Goal: Information Seeking & Learning: Learn about a topic

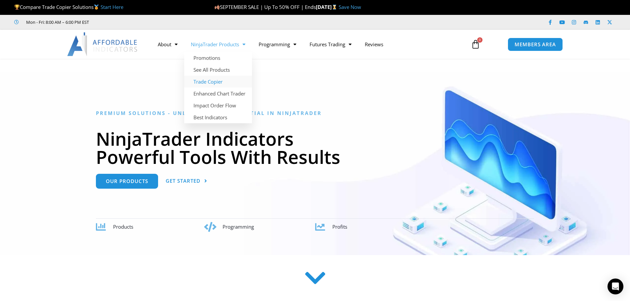
click at [211, 81] on link "Trade Copier" at bounding box center [218, 82] width 68 height 12
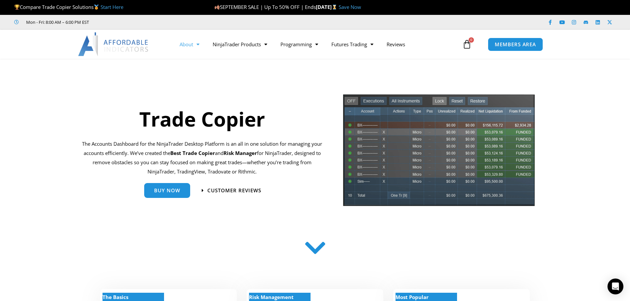
click at [198, 45] on span "Menu" at bounding box center [196, 45] width 6 height 12
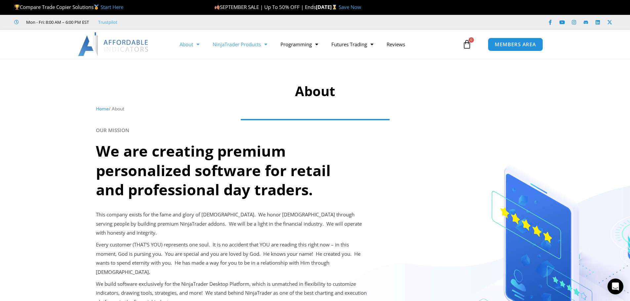
click at [272, 46] on link "NinjaTrader Products" at bounding box center [240, 44] width 68 height 15
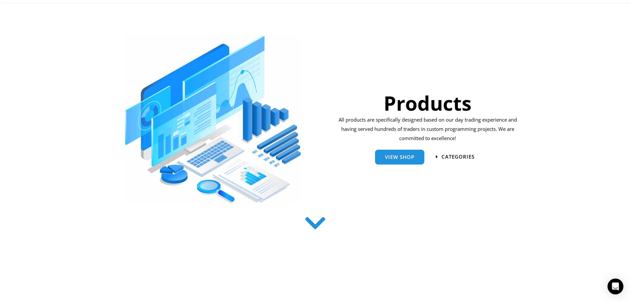
scroll to position [66, 0]
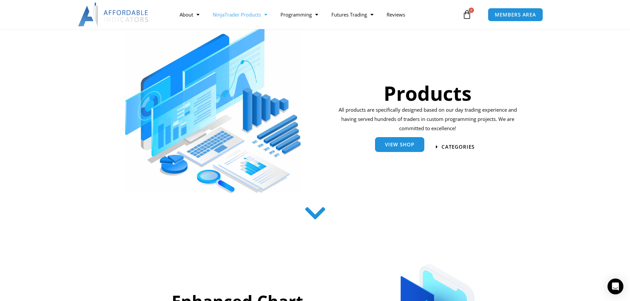
click at [402, 146] on span "View Shop" at bounding box center [399, 144] width 29 height 5
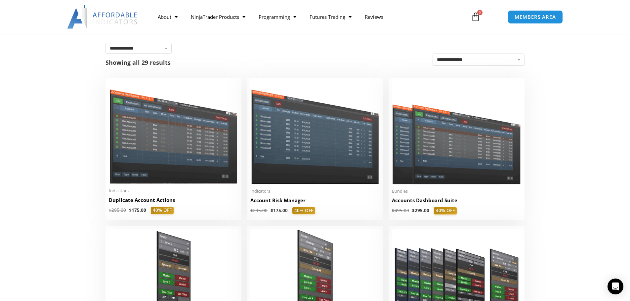
scroll to position [99, 0]
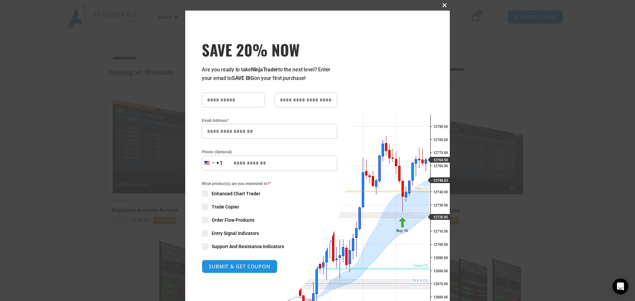
click at [444, 5] on span "SAVE 20% NOW popup" at bounding box center [444, 5] width 11 height 4
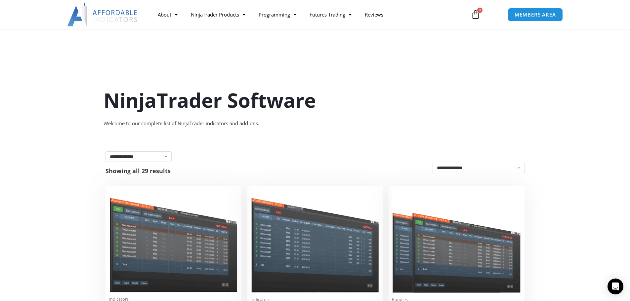
scroll to position [0, 0]
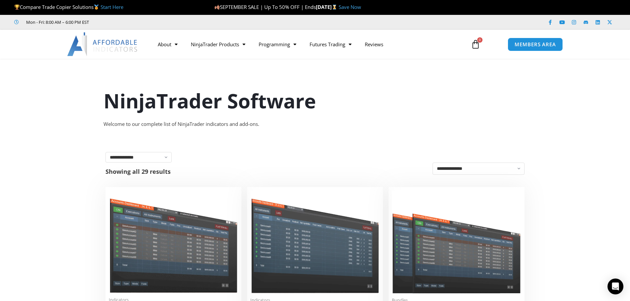
click at [116, 7] on link "Start Here" at bounding box center [112, 7] width 23 height 7
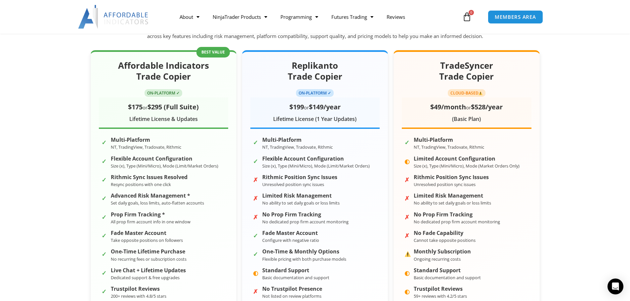
scroll to position [99, 0]
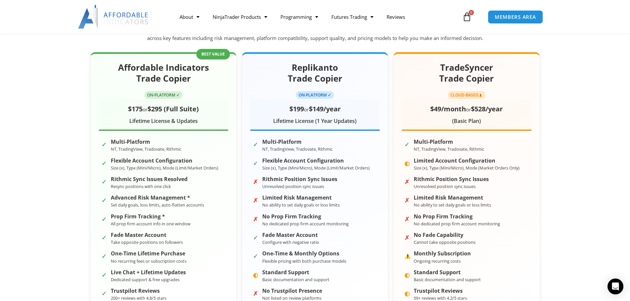
click at [128, 14] on img at bounding box center [113, 17] width 71 height 24
